Goal: Navigation & Orientation: Understand site structure

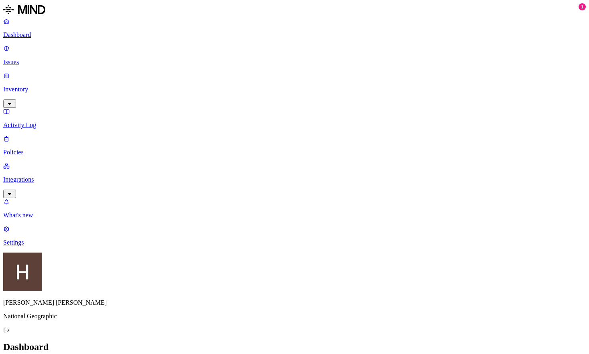
click at [35, 162] on link "Integrations" at bounding box center [294, 179] width 583 height 34
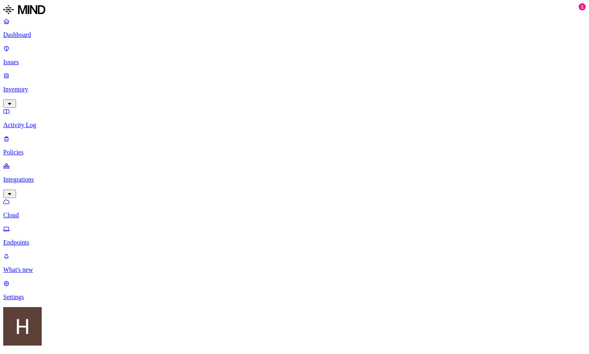
click at [41, 239] on p "Endpoints" at bounding box center [294, 242] width 583 height 7
click at [37, 149] on p "Policies" at bounding box center [294, 152] width 583 height 7
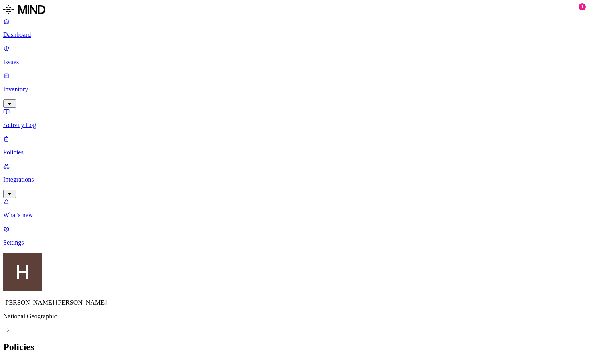
click at [34, 59] on p "Issues" at bounding box center [294, 62] width 583 height 7
click at [36, 36] on p "Dashboard" at bounding box center [294, 34] width 583 height 7
click at [43, 219] on p "What's new" at bounding box center [294, 215] width 583 height 7
click at [10, 333] on icon at bounding box center [6, 330] width 6 height 5
